Goal: Find specific page/section: Find specific page/section

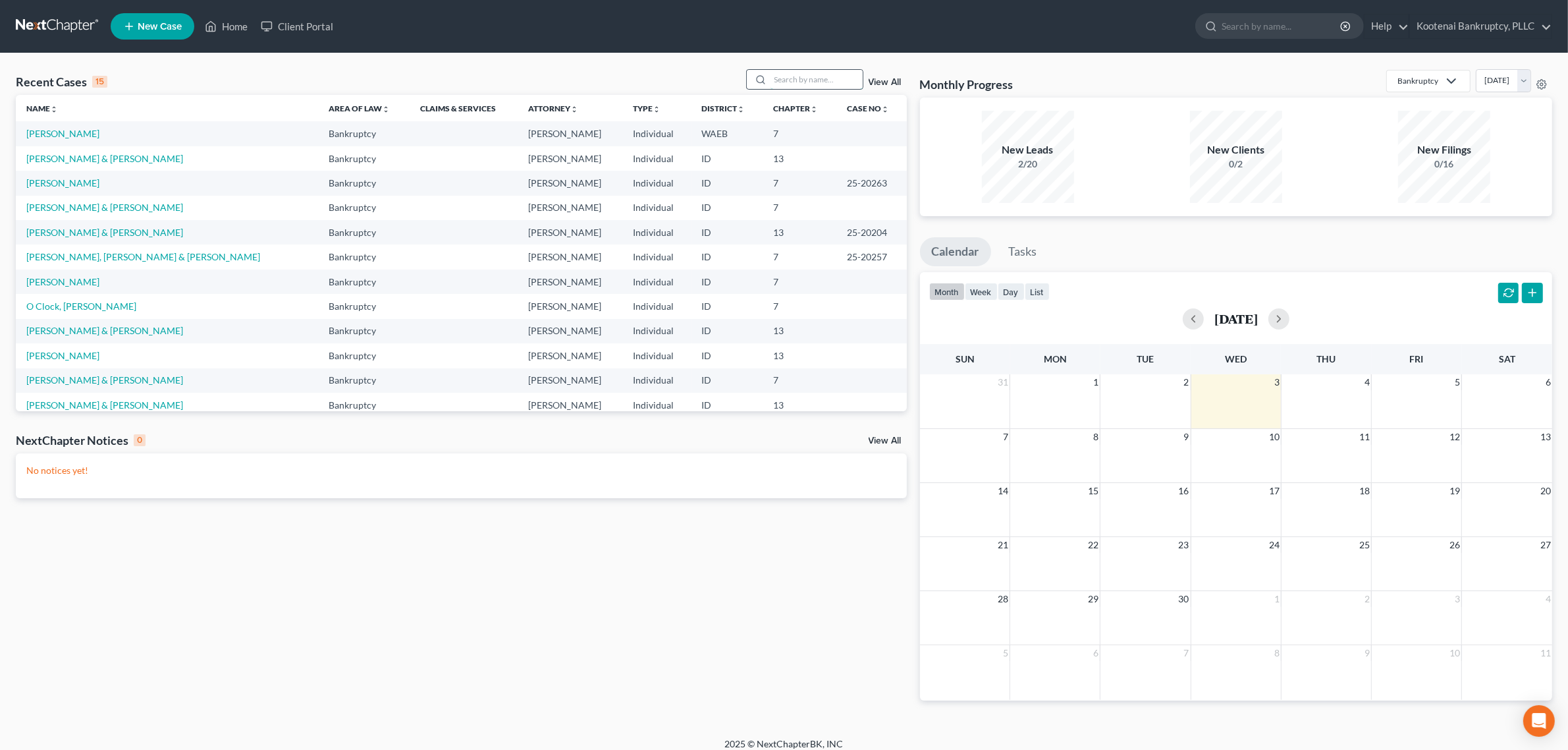
click at [824, 87] on input "search" at bounding box center [817, 80] width 92 height 19
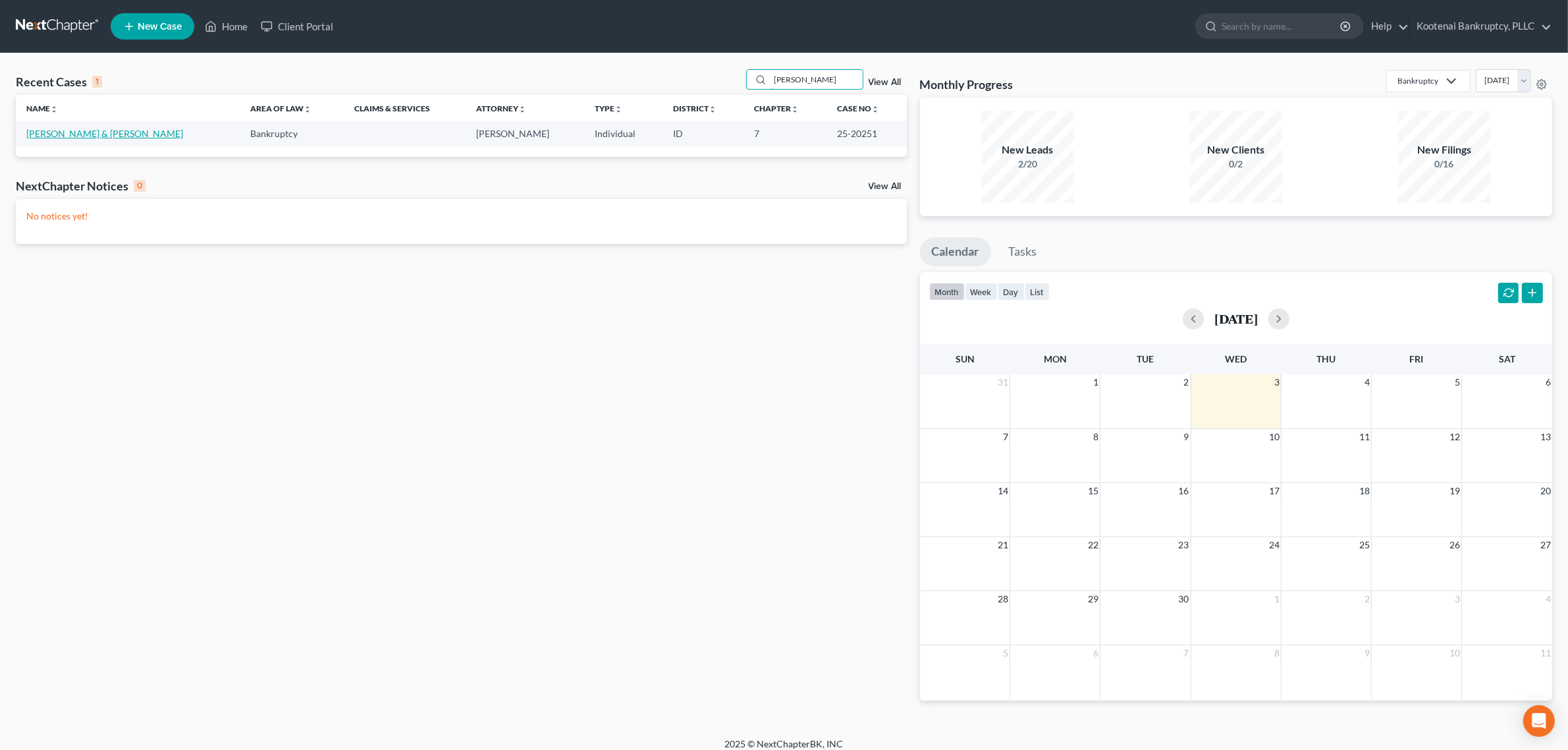
type input "[PERSON_NAME]"
click at [107, 133] on link "[PERSON_NAME] & [PERSON_NAME]" at bounding box center [105, 133] width 157 height 11
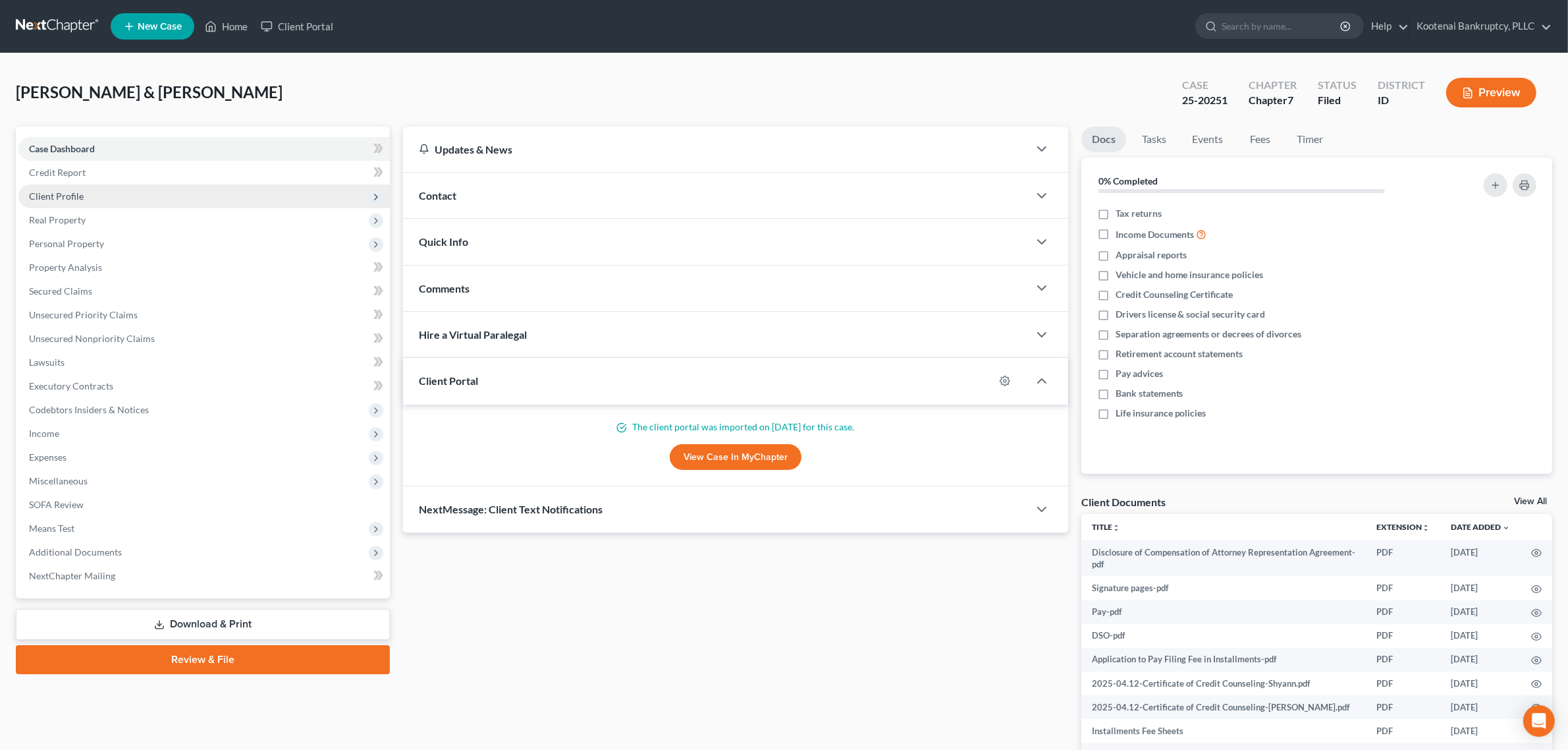
click at [97, 196] on span "Client Profile" at bounding box center [204, 196] width 371 height 23
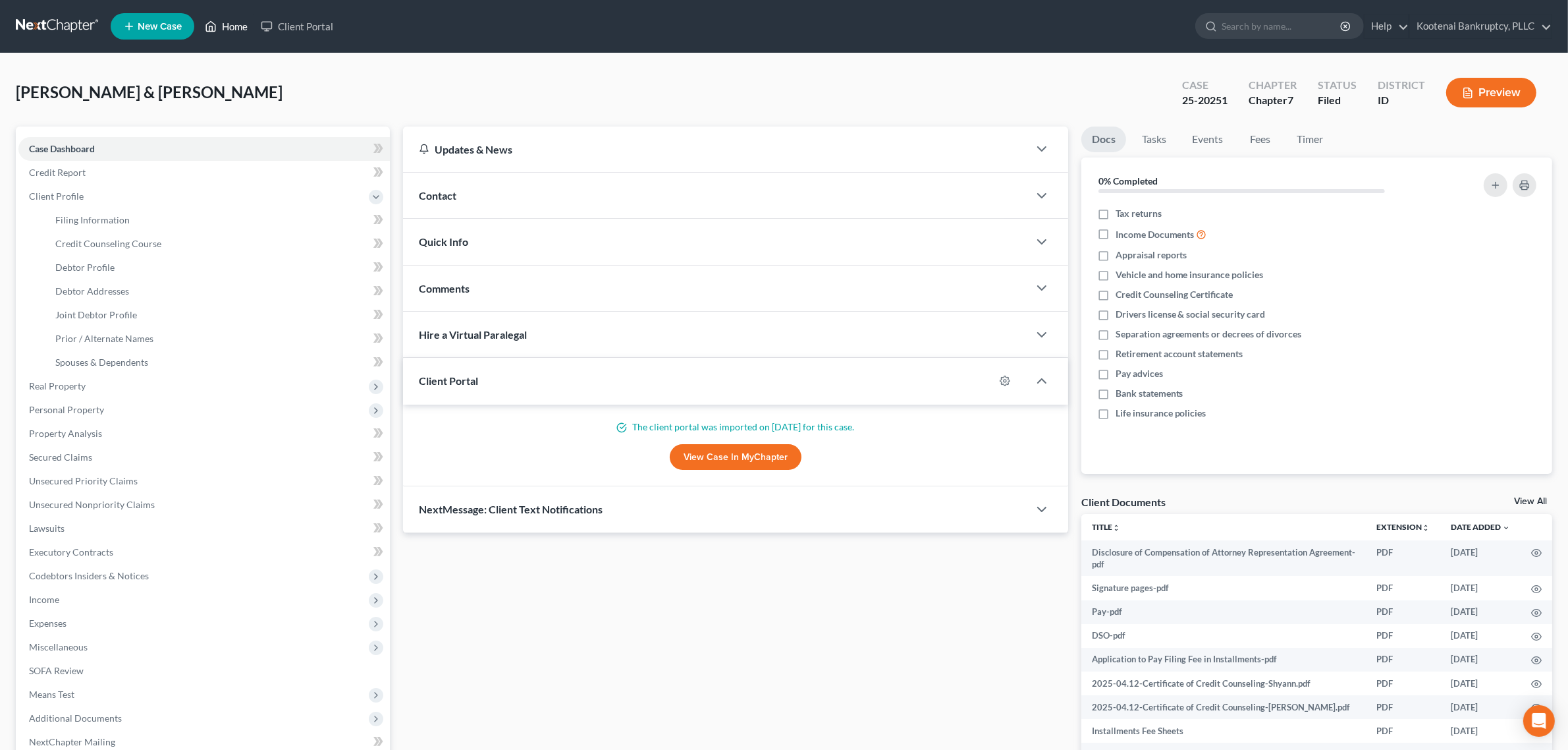
click at [241, 28] on link "Home" at bounding box center [226, 26] width 56 height 23
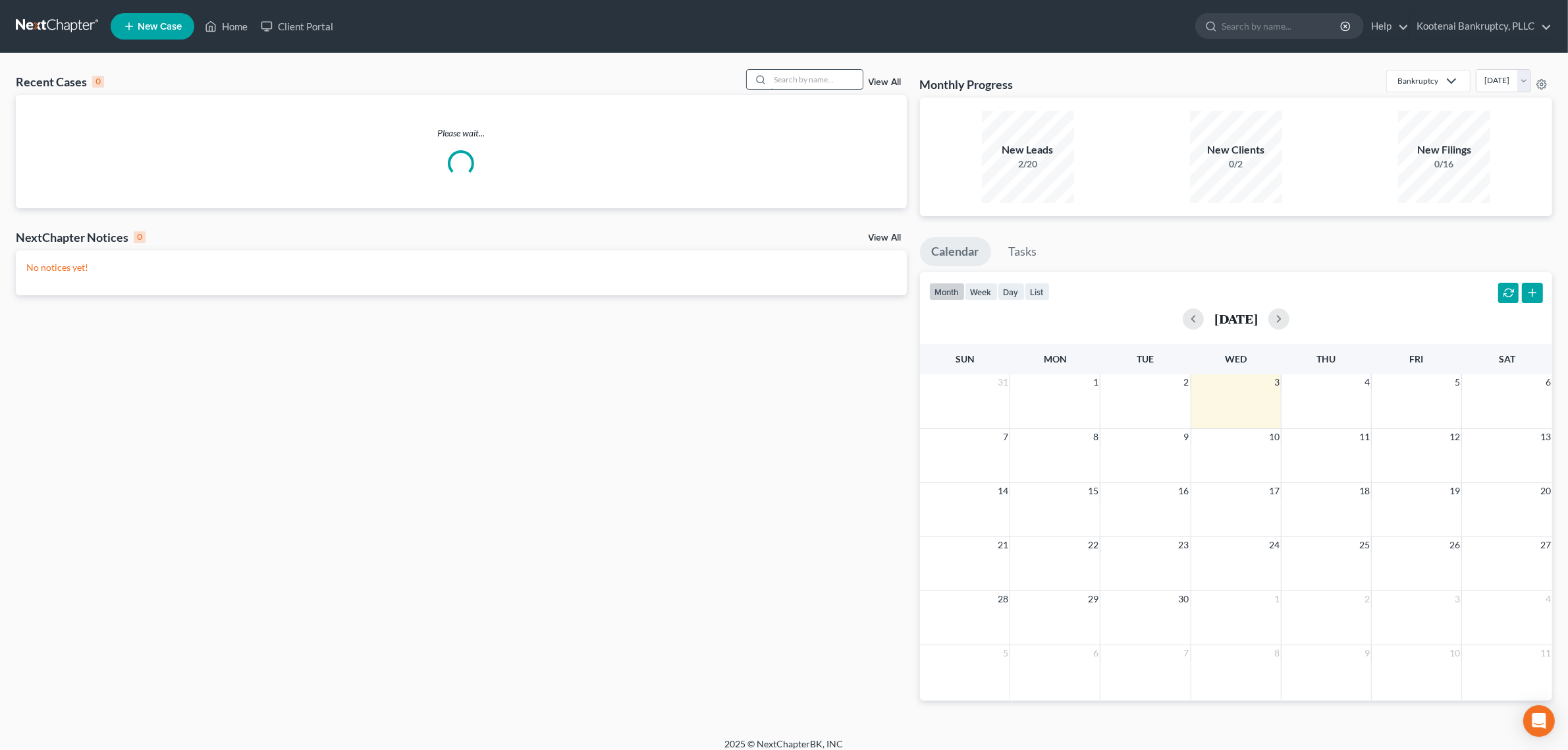
click at [827, 79] on input "search" at bounding box center [817, 80] width 92 height 19
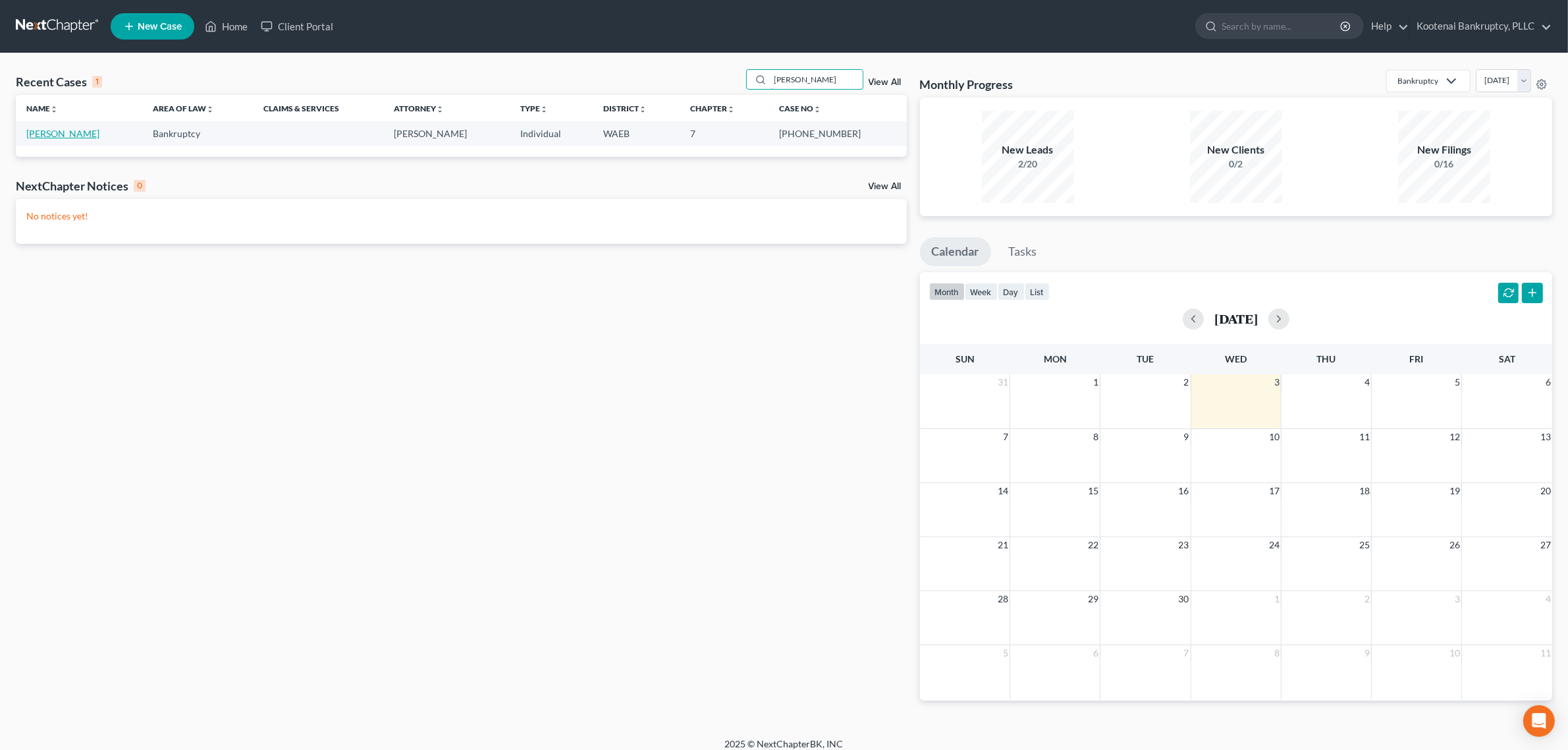
type input "[PERSON_NAME]"
click at [57, 129] on link "[PERSON_NAME]" at bounding box center [63, 133] width 73 height 11
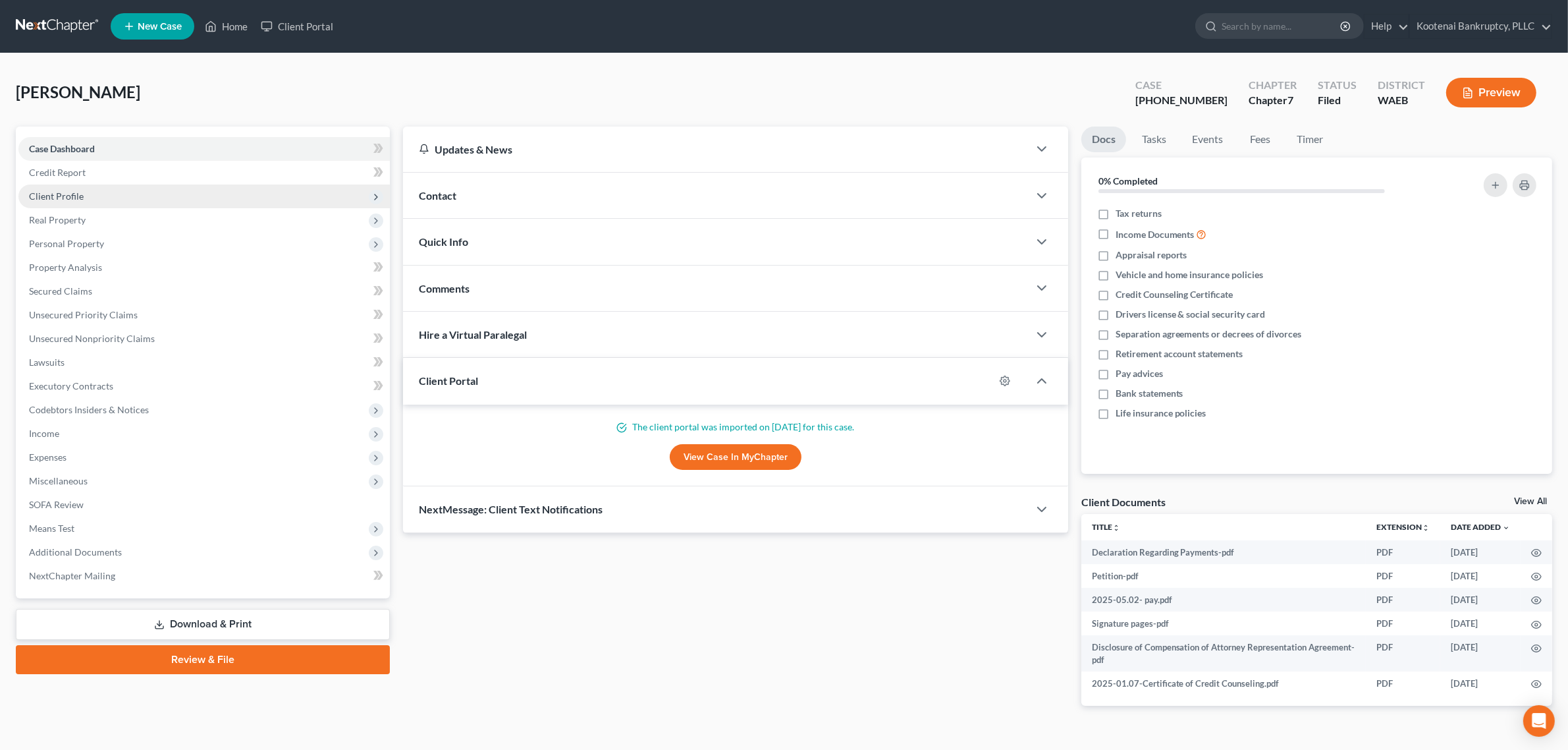
click at [102, 188] on span "Client Profile" at bounding box center [204, 196] width 371 height 23
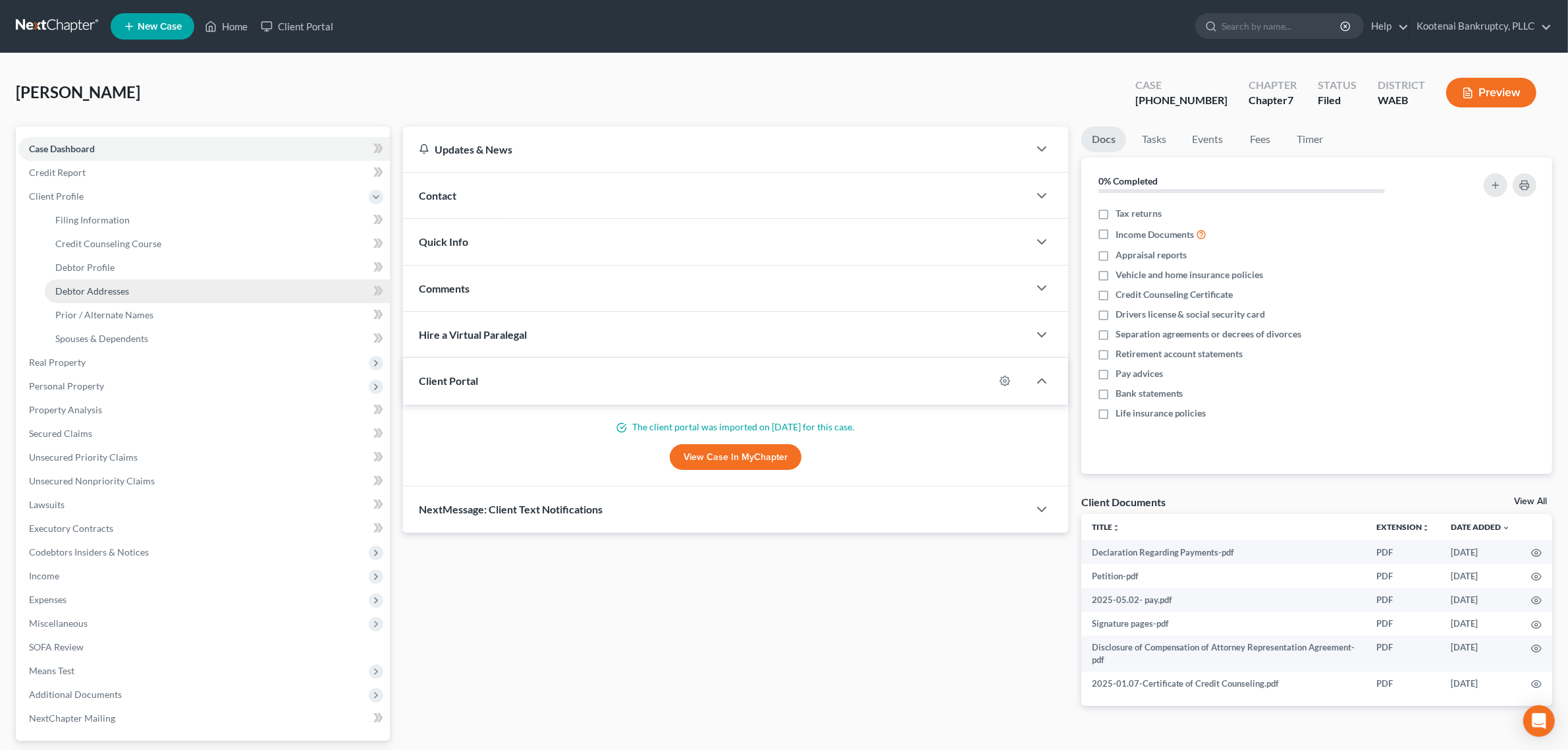
click at [117, 294] on span "Debtor Addresses" at bounding box center [91, 291] width 74 height 11
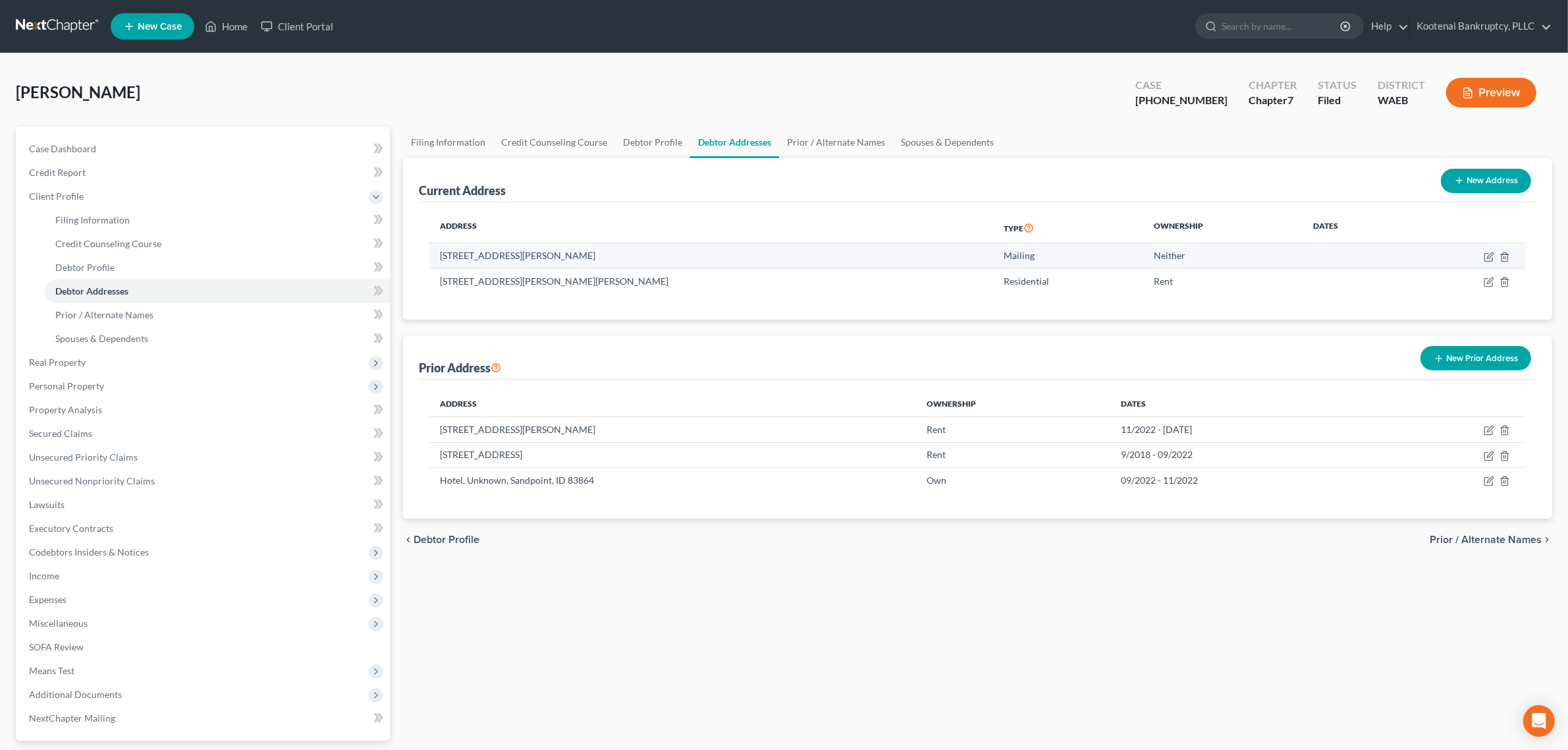
drag, startPoint x: 649, startPoint y: 254, endPoint x: 440, endPoint y: 249, distance: 209.1
click at [440, 249] on td "[STREET_ADDRESS][PERSON_NAME]" at bounding box center [711, 255] width 564 height 25
copy td "[STREET_ADDRESS][PERSON_NAME]"
click at [959, 297] on div "Address Type Ownership Dates [STREET_ADDRESS][PERSON_NAME] Mailing Neither [STR…" at bounding box center [977, 261] width 1118 height 118
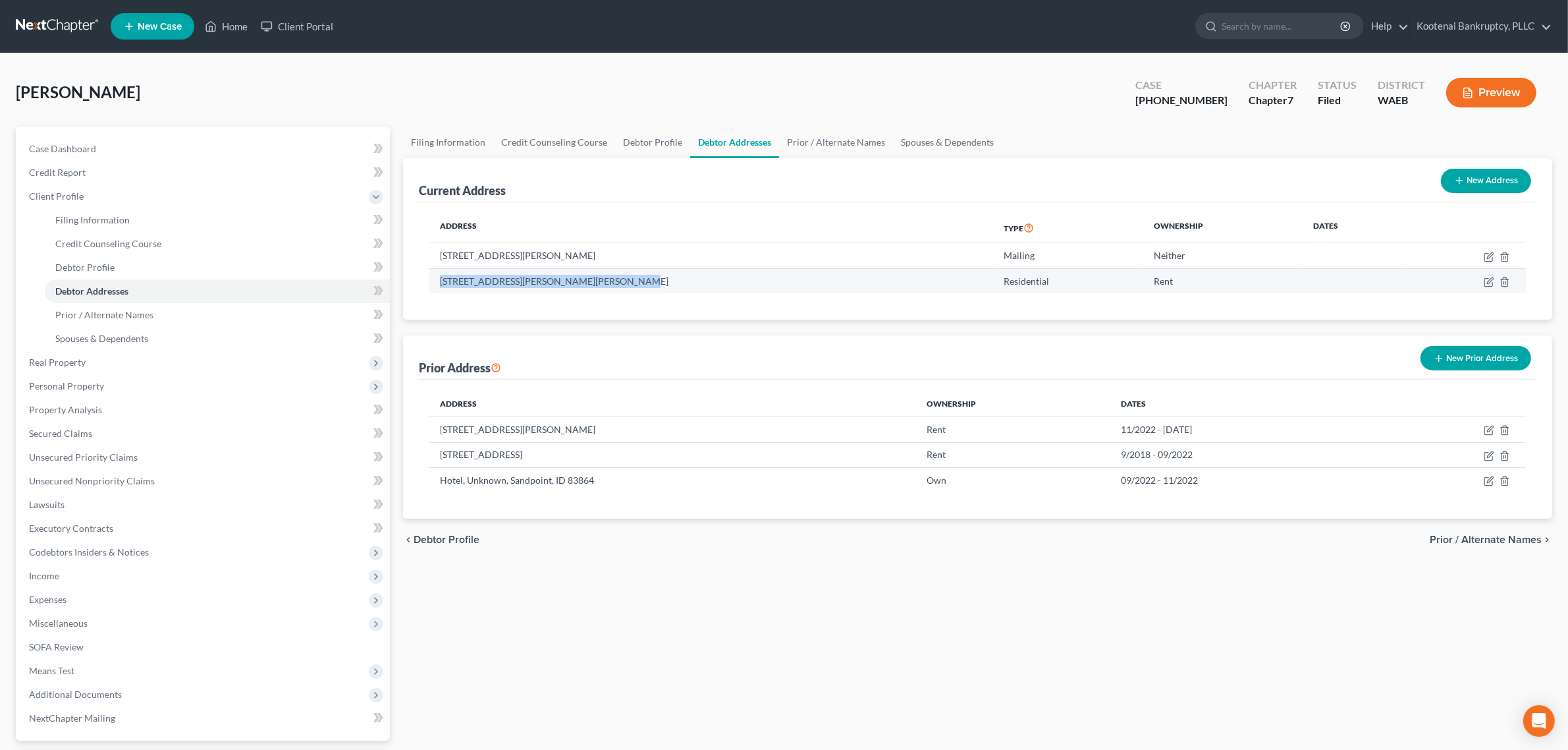
drag, startPoint x: 439, startPoint y: 280, endPoint x: 630, endPoint y: 285, distance: 191.1
click at [630, 285] on td "[STREET_ADDRESS][PERSON_NAME][PERSON_NAME]" at bounding box center [711, 281] width 564 height 25
copy td "[STREET_ADDRESS][PERSON_NAME][PERSON_NAME]"
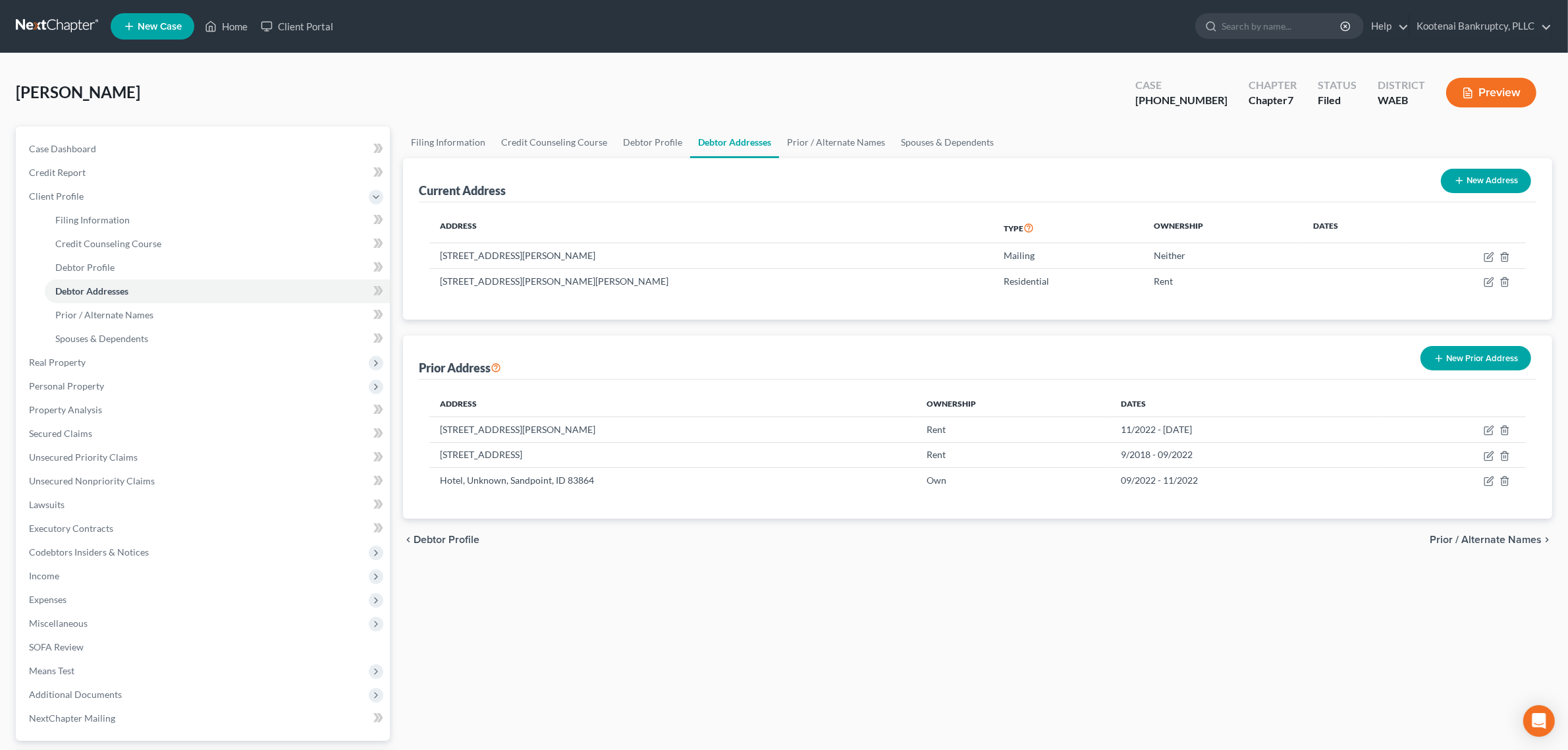
click at [1108, 568] on div "Filing Information Credit Counseling Course Debtor Profile Debtor Addresses Pri…" at bounding box center [978, 471] width 1162 height 690
drag, startPoint x: 439, startPoint y: 429, endPoint x: 622, endPoint y: 429, distance: 183.0
click at [622, 429] on td "[STREET_ADDRESS][PERSON_NAME]" at bounding box center [673, 429] width 487 height 25
copy td "[STREET_ADDRESS][PERSON_NAME]"
click at [663, 571] on div "Filing Information Credit Counseling Course Debtor Profile Debtor Addresses Pri…" at bounding box center [978, 471] width 1162 height 690
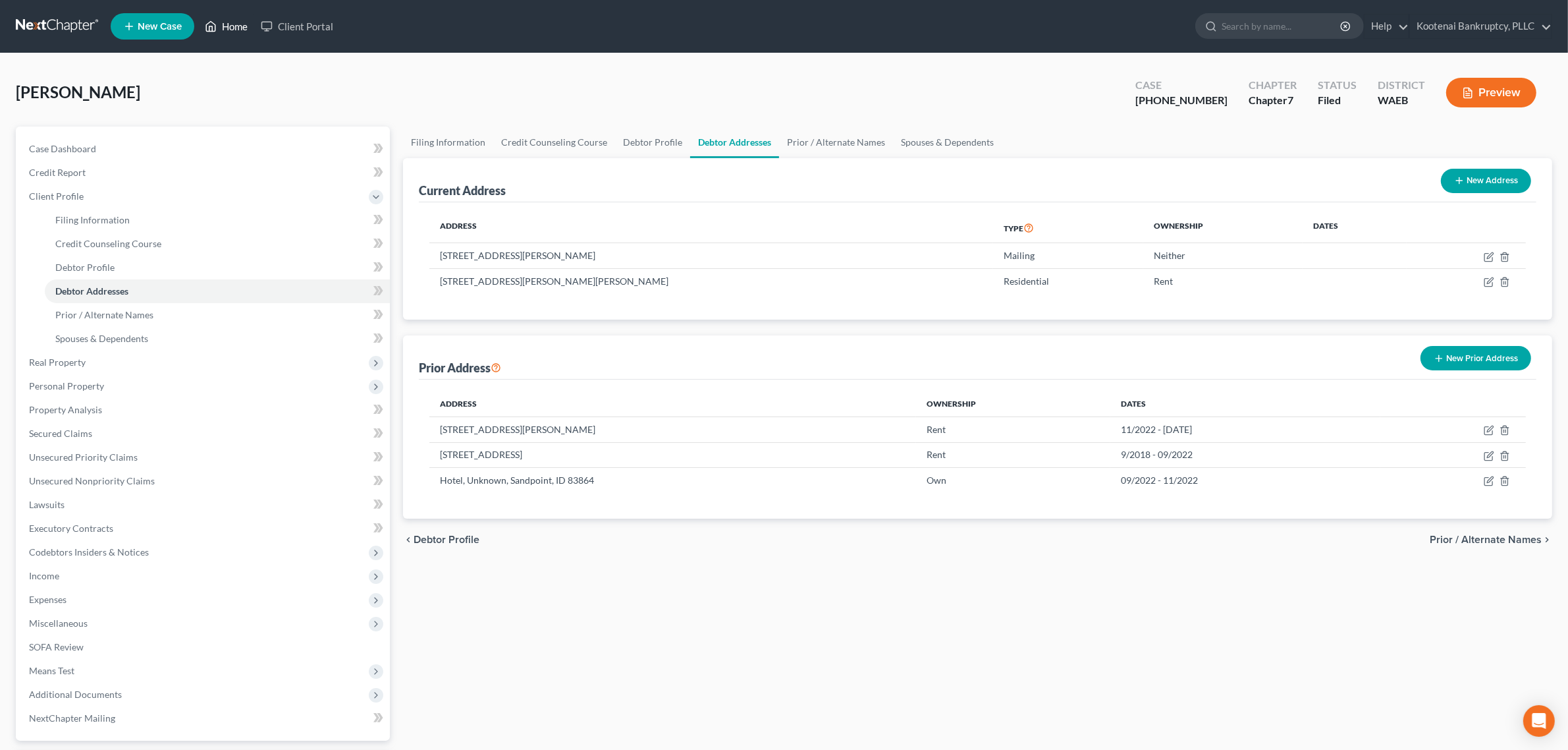
click at [232, 34] on link "Home" at bounding box center [226, 26] width 56 height 23
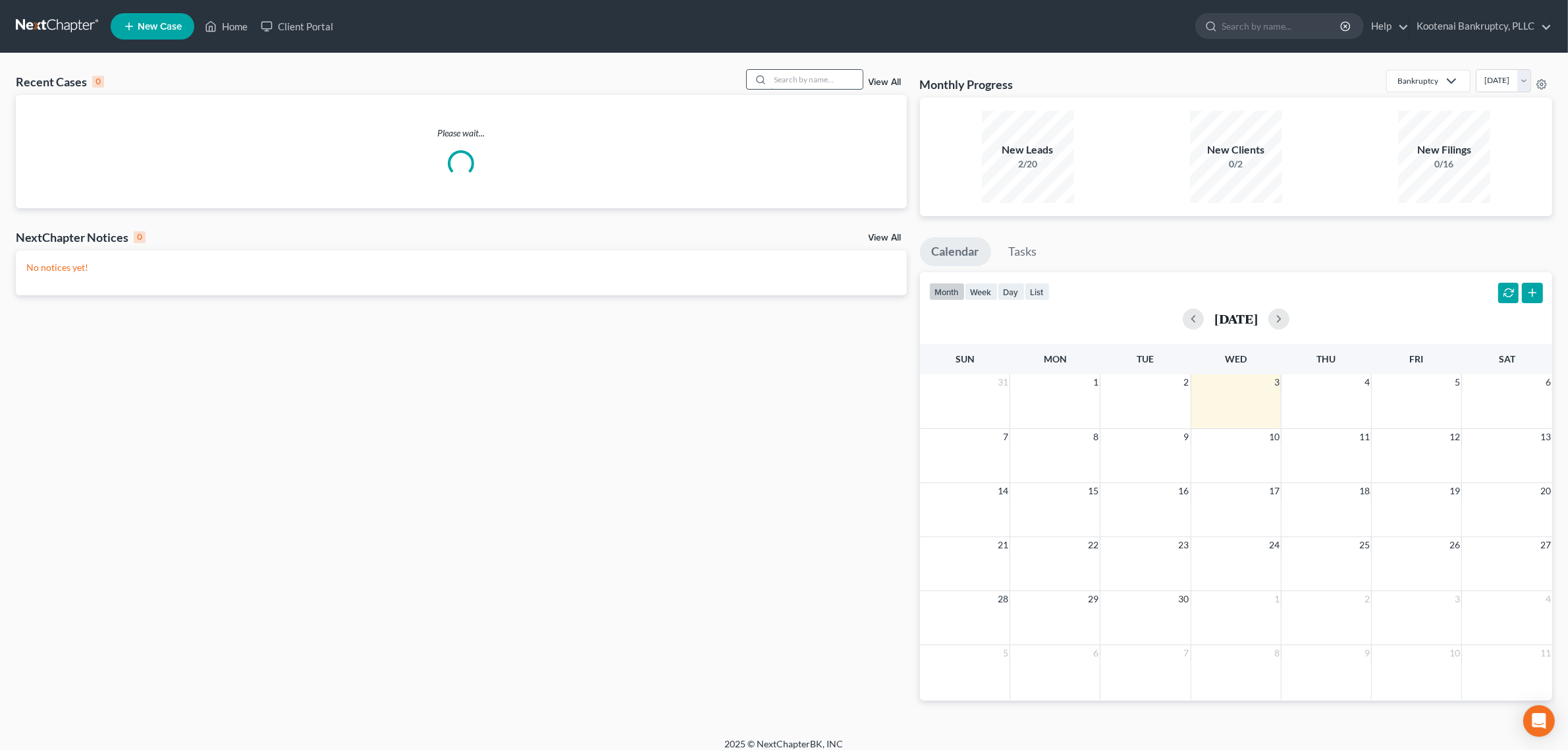
click at [796, 72] on input "search" at bounding box center [817, 80] width 92 height 19
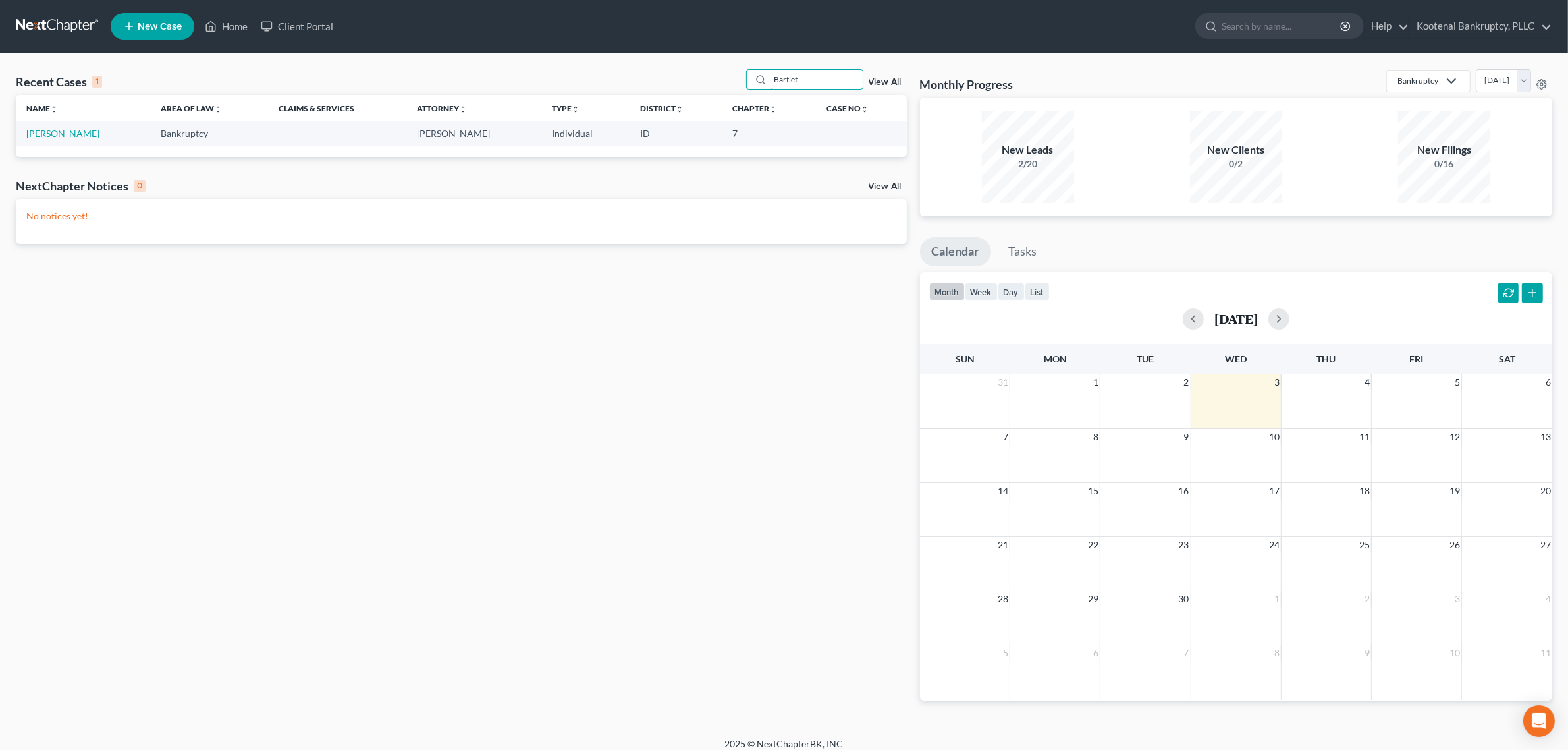
type input "Bartlet"
click at [61, 133] on link "[PERSON_NAME]" at bounding box center [63, 133] width 73 height 11
